Goal: Task Accomplishment & Management: Complete application form

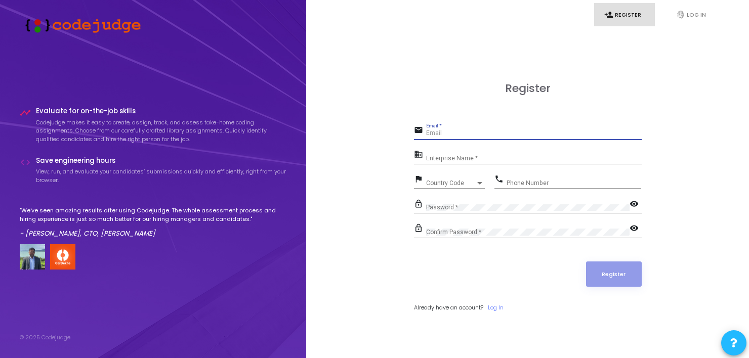
click at [443, 133] on input "Email *" at bounding box center [533, 133] width 215 height 7
type input "[EMAIL_ADDRESS][DOMAIN_NAME]"
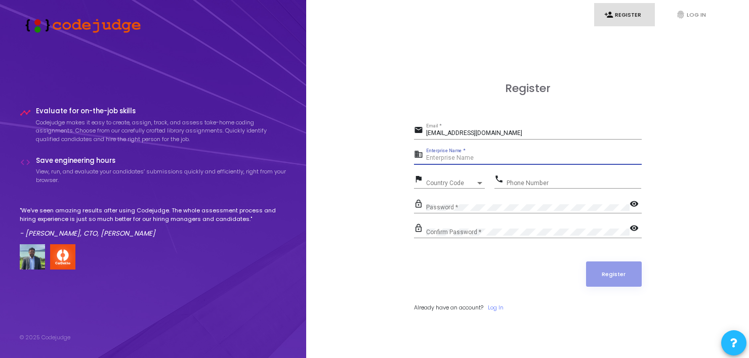
click at [453, 158] on input "Enterprise Name *" at bounding box center [533, 158] width 215 height 7
type input "Student"
click at [447, 178] on div "Country Code Country Code" at bounding box center [455, 181] width 59 height 16
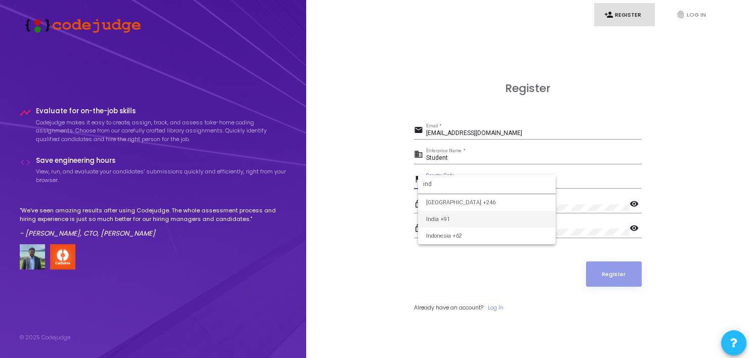
type input "ind"
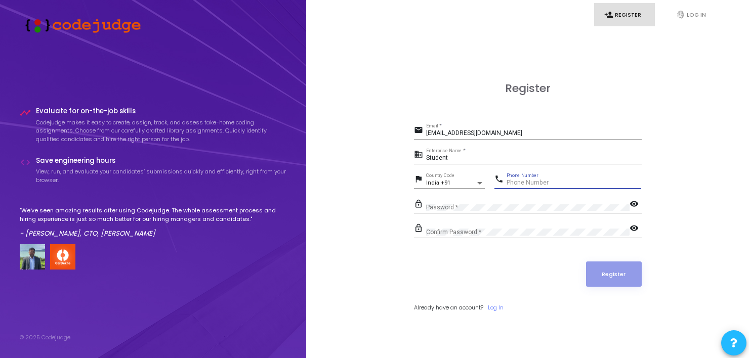
click at [521, 183] on input "Phone Number" at bounding box center [573, 183] width 135 height 7
type input "7302868507"
click at [494, 201] on div "Password *" at bounding box center [527, 205] width 203 height 16
click at [635, 201] on mat-icon "visibility" at bounding box center [635, 205] width 12 height 12
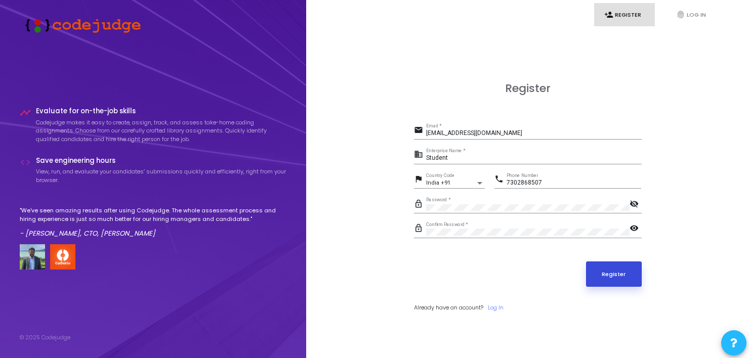
click at [600, 277] on button "Register" at bounding box center [614, 273] width 56 height 25
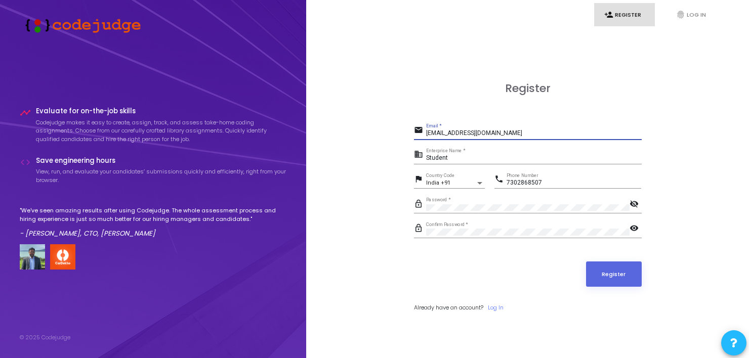
drag, startPoint x: 524, startPoint y: 132, endPoint x: 407, endPoint y: 129, distance: 117.9
click at [407, 129] on div "Register email agrawalsaksham565@gmail.com Email * business Student Enterprise …" at bounding box center [527, 208] width 420 height 358
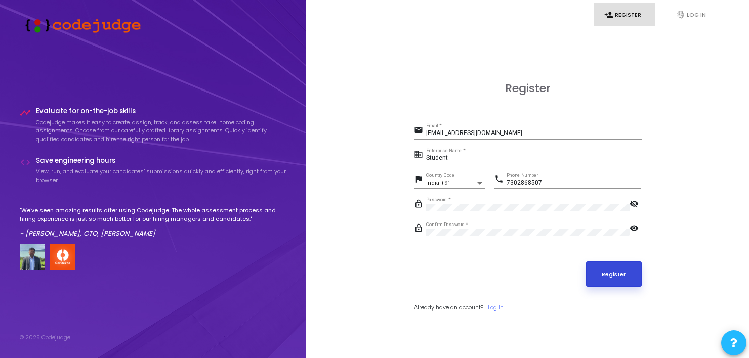
click at [624, 279] on button "Register" at bounding box center [614, 273] width 56 height 25
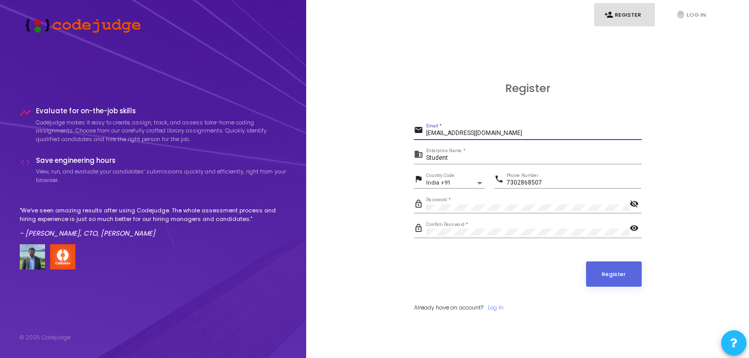
drag, startPoint x: 526, startPoint y: 132, endPoint x: 336, endPoint y: 134, distance: 189.7
click at [336, 134] on div "Register email agrawalsaksham565@gmail.com Email * business Student Enterprise …" at bounding box center [527, 208] width 420 height 358
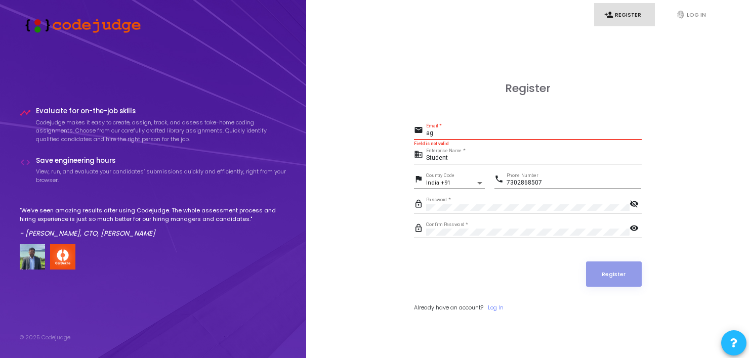
type input "a"
type input "saksham.kumar_cs22@gla.ac.in"
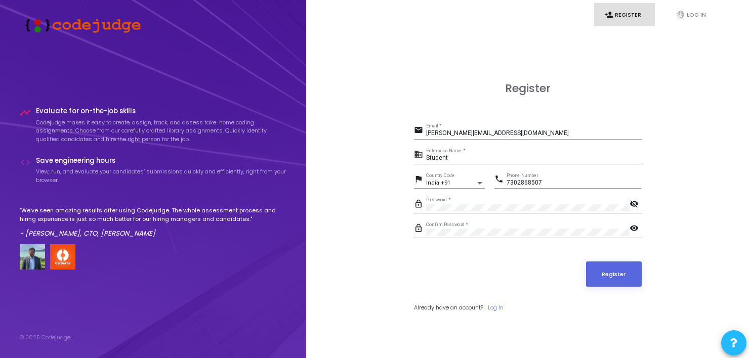
click at [426, 273] on div "Register" at bounding box center [528, 273] width 228 height 25
click at [633, 285] on button "Register" at bounding box center [614, 273] width 56 height 25
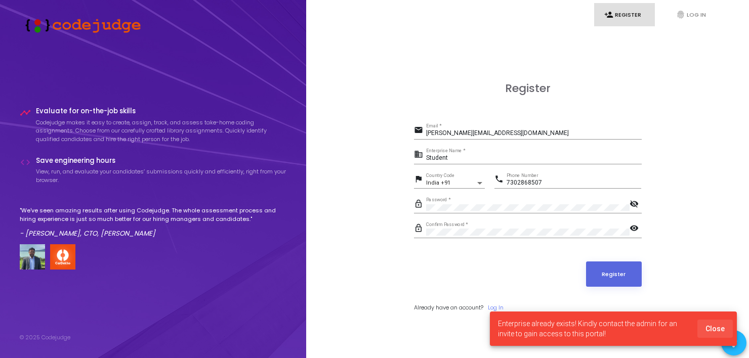
click at [717, 331] on span "Close" at bounding box center [714, 329] width 19 height 8
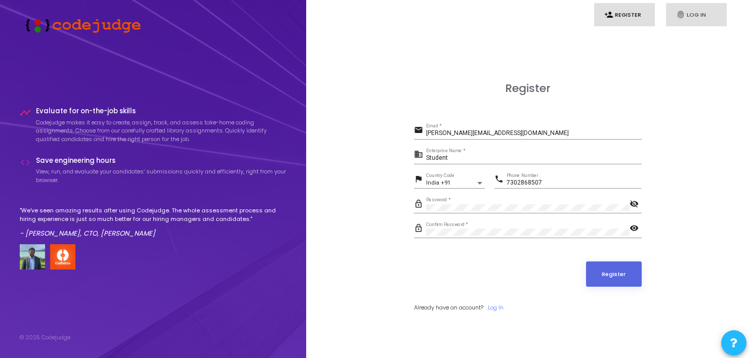
click at [696, 8] on link "fingerprint Log In" at bounding box center [696, 15] width 61 height 24
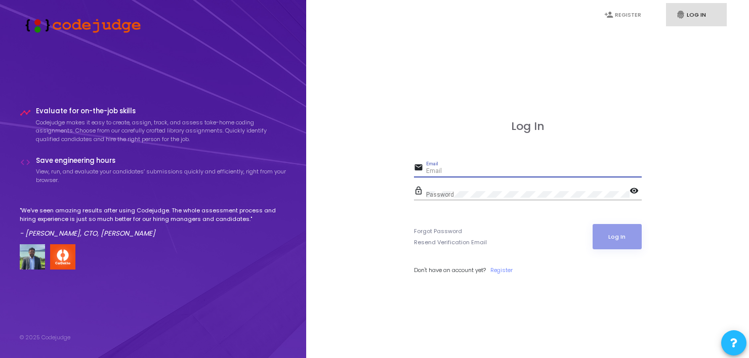
click at [432, 169] on input "Email" at bounding box center [533, 171] width 215 height 7
type input "saksham.kumar_cs22@gla.ac.in"
click at [436, 189] on div "Password" at bounding box center [527, 193] width 203 height 16
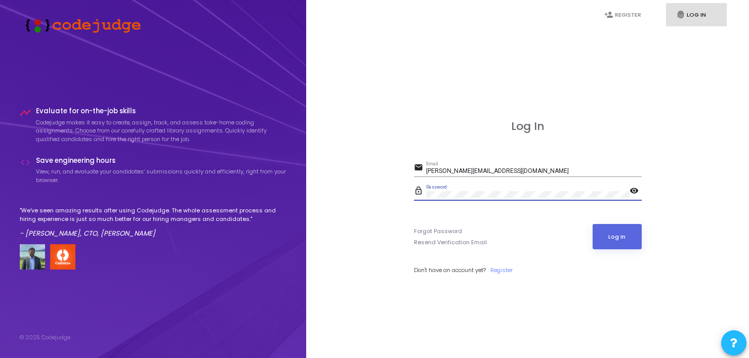
click at [592, 224] on button "Log In" at bounding box center [616, 236] width 49 height 25
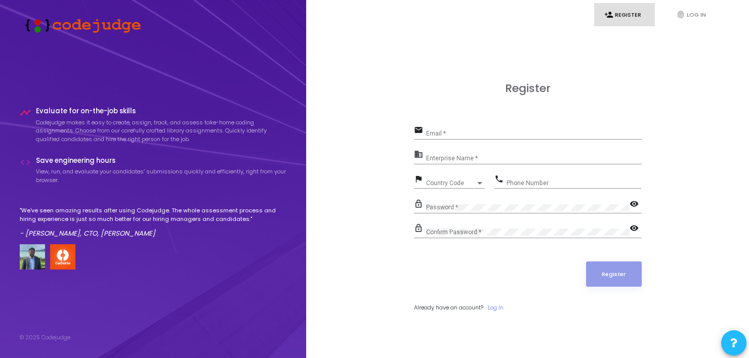
click at [469, 127] on div "Email *" at bounding box center [533, 131] width 215 height 16
click at [462, 135] on input "Email *" at bounding box center [533, 133] width 215 height 7
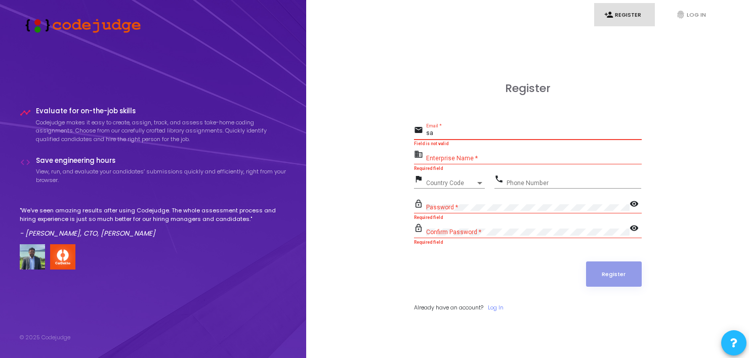
type input "s"
type input "ag"
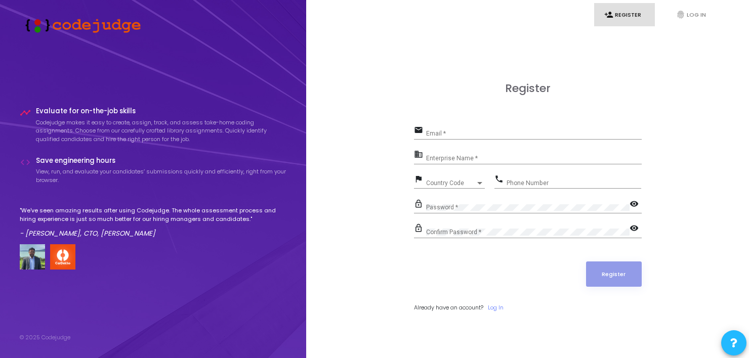
click at [461, 129] on div "Email *" at bounding box center [533, 131] width 215 height 16
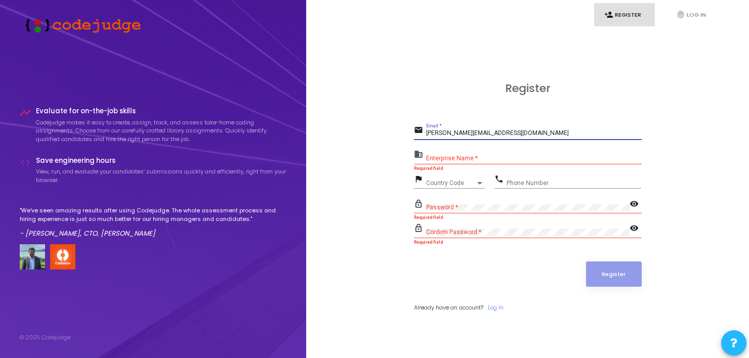
type input "saks"
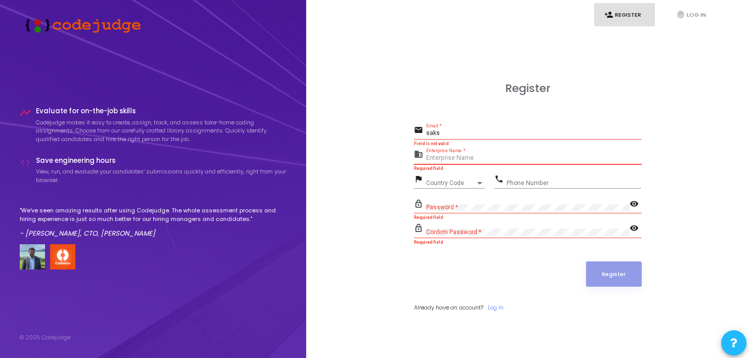
click at [452, 162] on input "Enterprise Name *" at bounding box center [533, 158] width 215 height 7
type input "Gla University"
click at [446, 187] on div "Country Code Country Code" at bounding box center [455, 181] width 59 height 16
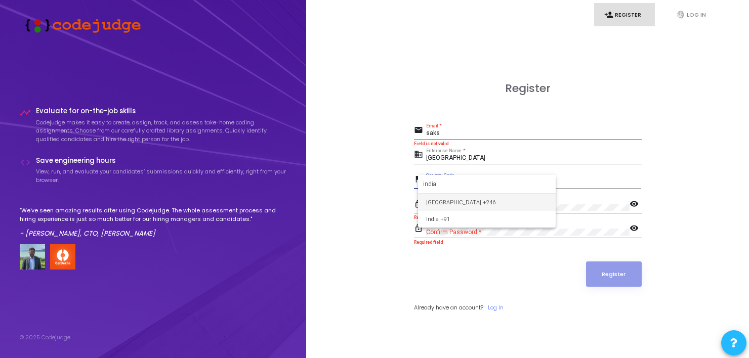
type input "india"
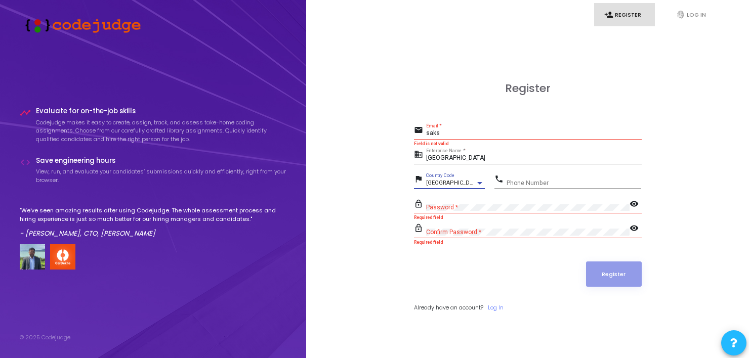
click at [451, 182] on span "British Indian Ocean Territory +246" at bounding box center [460, 183] width 69 height 7
click at [534, 182] on input "Phone Number" at bounding box center [573, 183] width 135 height 7
type input "7302868507"
click at [504, 136] on input "saks" at bounding box center [533, 133] width 215 height 7
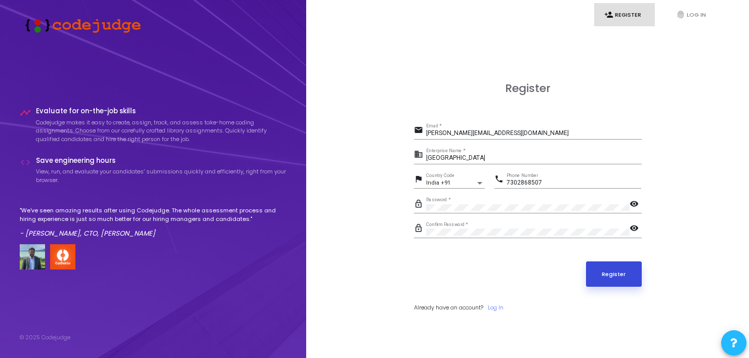
click at [620, 282] on button "Register" at bounding box center [614, 273] width 56 height 25
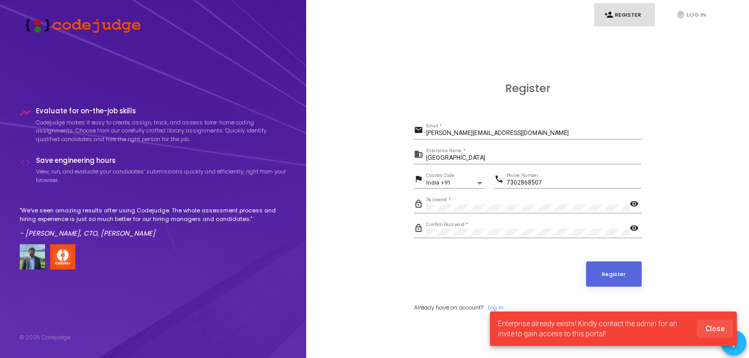
click at [720, 329] on span "Close" at bounding box center [714, 329] width 19 height 8
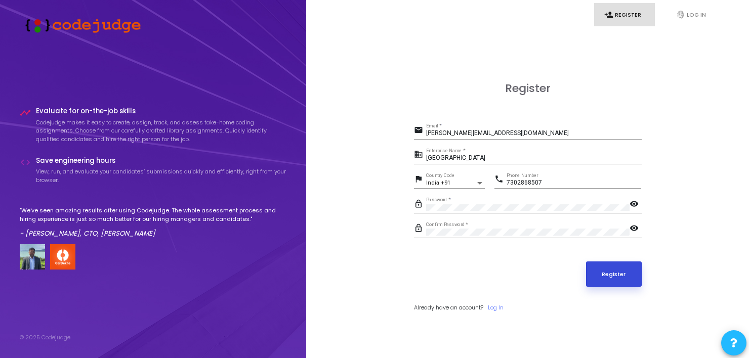
click at [603, 278] on button "Register" at bounding box center [614, 273] width 56 height 25
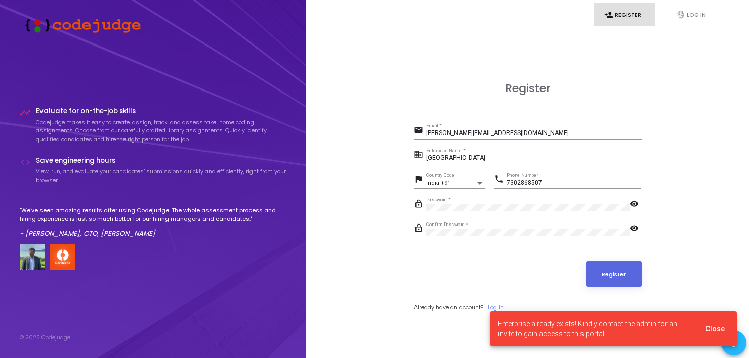
drag, startPoint x: 525, startPoint y: 123, endPoint x: 522, endPoint y: 132, distance: 9.1
click at [522, 132] on div "Register email saksham.kumar_cs22@gla.ac.in Email * business Gla University Ent…" at bounding box center [528, 208] width 228 height 252
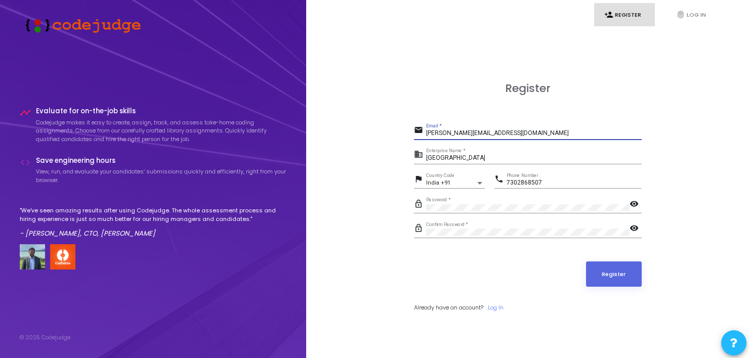
drag, startPoint x: 522, startPoint y: 132, endPoint x: 339, endPoint y: 115, distance: 183.8
click at [339, 115] on div "Register email saksham.kumar_cs22@gla.ac.in Email * business Gla University Ent…" at bounding box center [527, 208] width 420 height 358
type input "s"
click at [586, 261] on button "Register" at bounding box center [614, 273] width 56 height 25
click at [638, 110] on div "Register email agrawalsaksham565@gmail.com Email * business Gla University Ente…" at bounding box center [528, 208] width 228 height 252
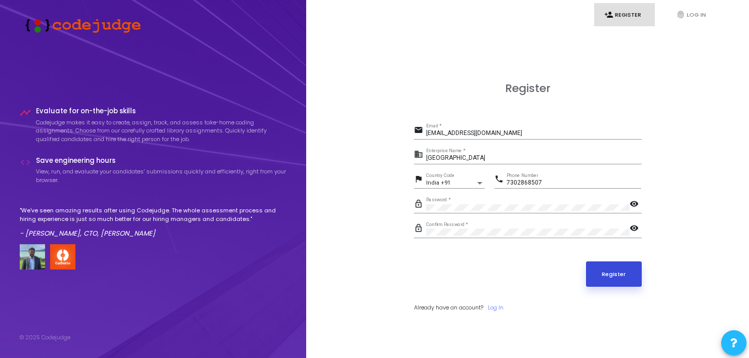
click at [609, 276] on button "Register" at bounding box center [614, 273] width 56 height 25
drag, startPoint x: 539, startPoint y: 127, endPoint x: 427, endPoint y: 134, distance: 111.9
click at [427, 134] on div "agrawalsaksham565@gmail.com Email *" at bounding box center [533, 131] width 215 height 16
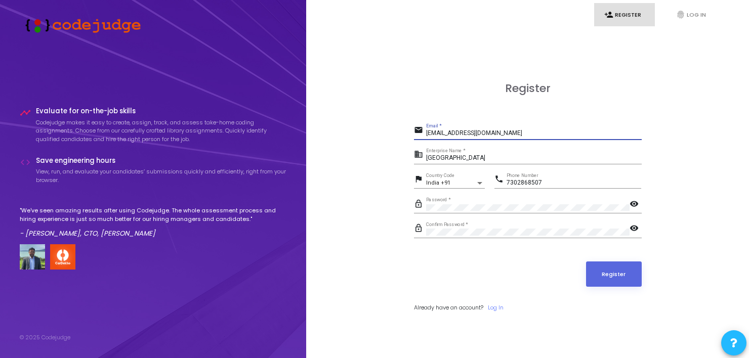
type input "="
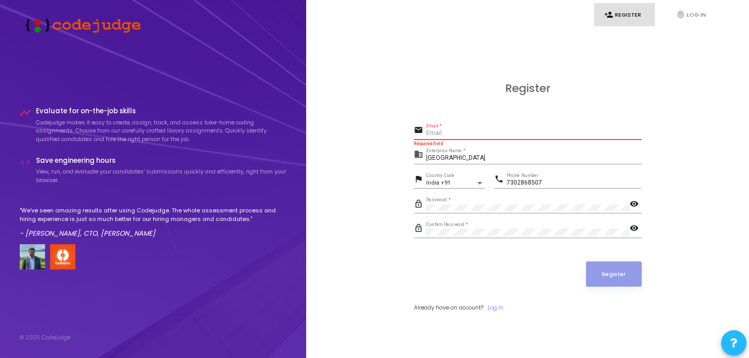
type input "a"
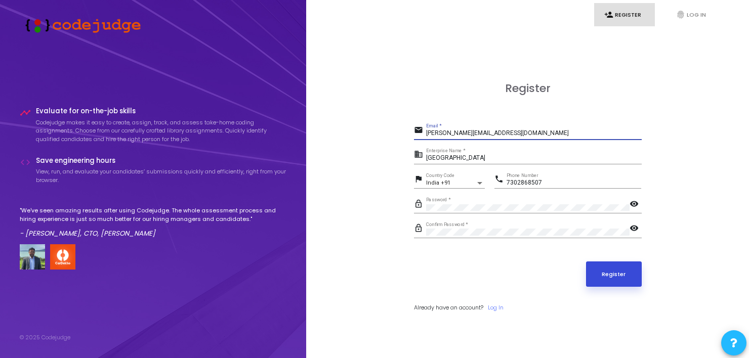
type input "saksham.kumar_cs22@gla.ac.in"
click at [599, 268] on button "Register" at bounding box center [614, 273] width 56 height 25
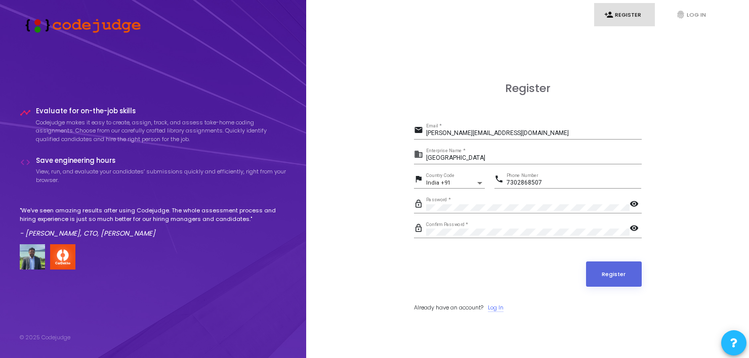
click at [500, 306] on link "Log In" at bounding box center [496, 307] width 16 height 9
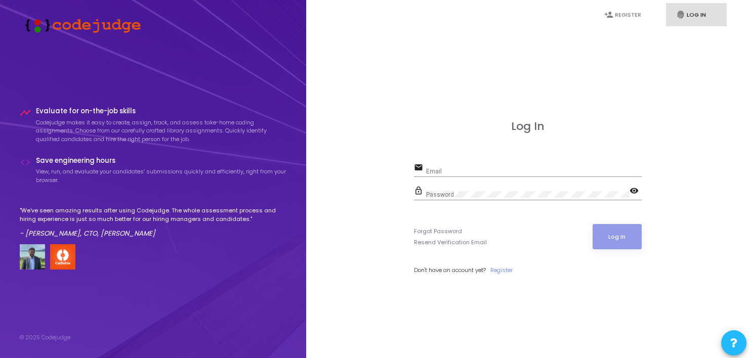
click at [472, 166] on div "Email" at bounding box center [533, 169] width 215 height 16
type input "[EMAIL_ADDRESS][DOMAIN_NAME]"
click at [610, 237] on button "Log In" at bounding box center [616, 236] width 49 height 25
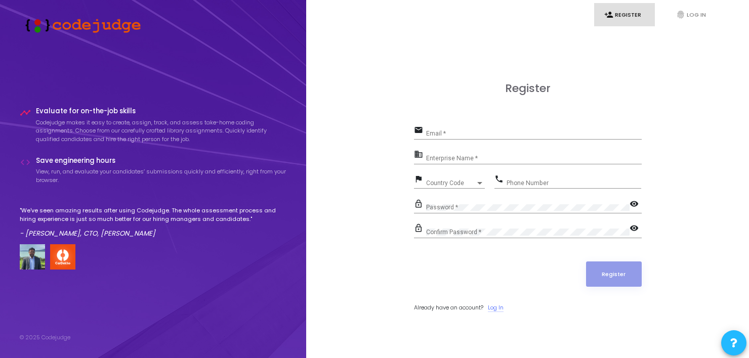
click at [496, 309] on link "Log In" at bounding box center [496, 307] width 16 height 9
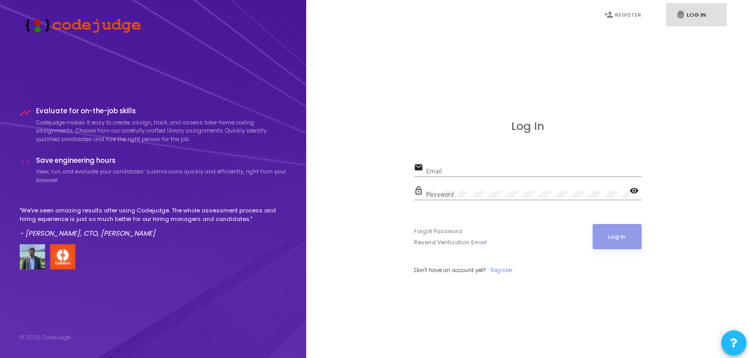
scroll to position [29, 0]
